Goal: Navigation & Orientation: Find specific page/section

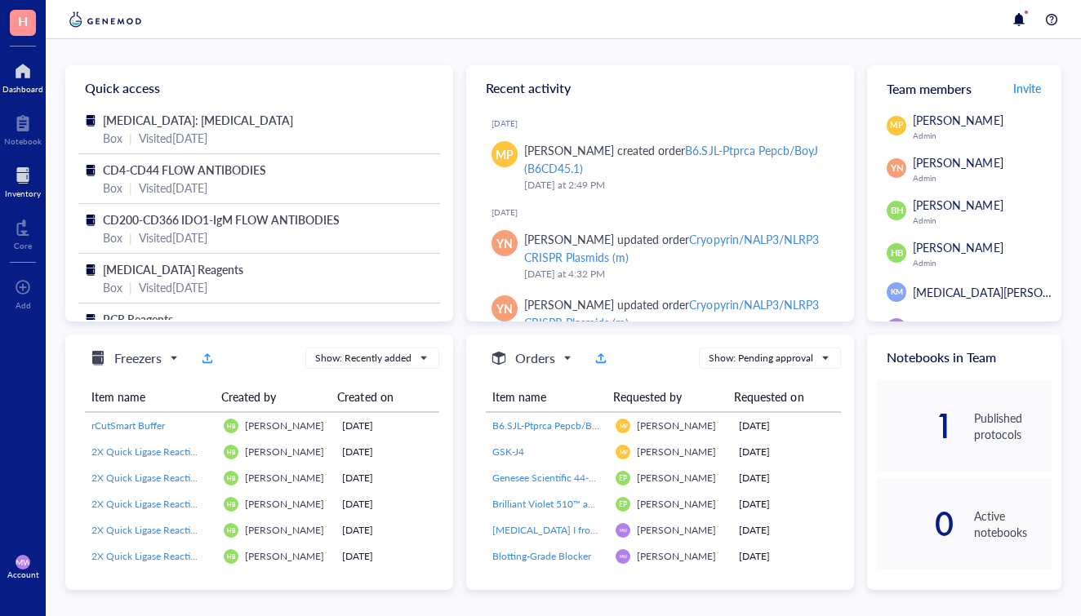
click at [35, 184] on div at bounding box center [23, 175] width 36 height 26
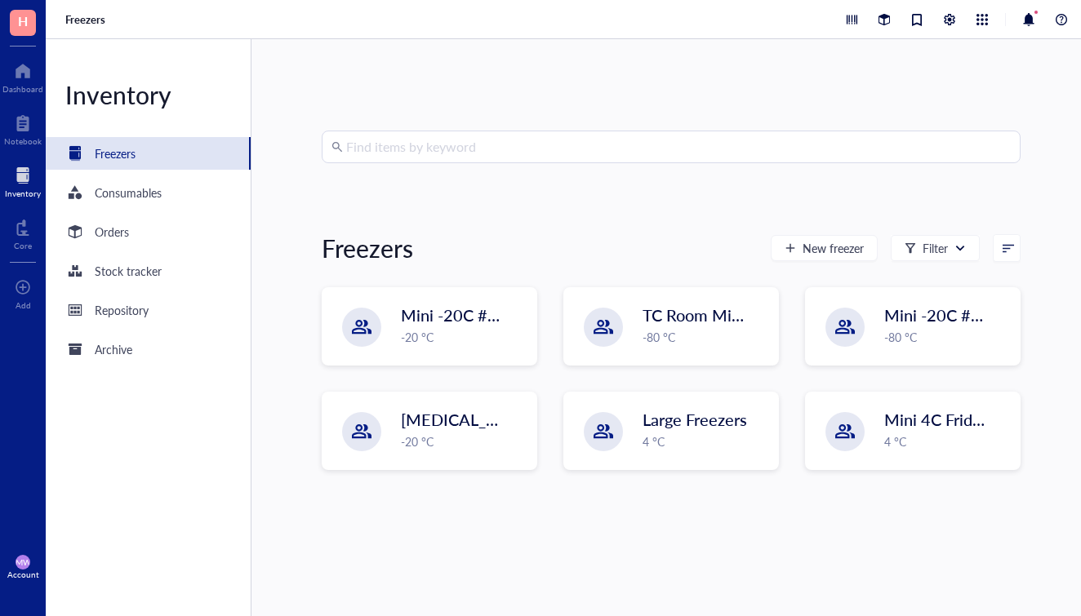
click at [462, 147] on input "search" at bounding box center [678, 146] width 665 height 31
